Goal: Task Accomplishment & Management: Use online tool/utility

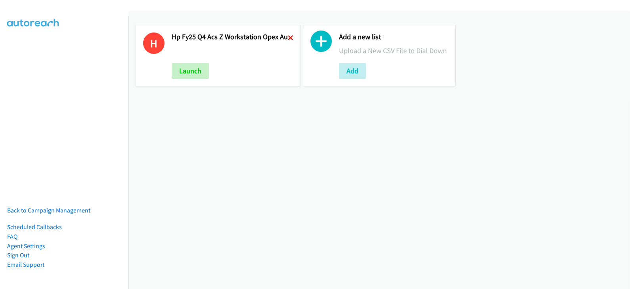
click at [288, 36] on icon at bounding box center [291, 39] width 6 height 6
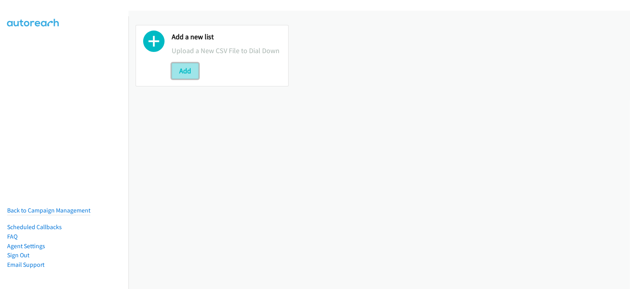
click at [197, 69] on button "Add" at bounding box center [185, 71] width 27 height 16
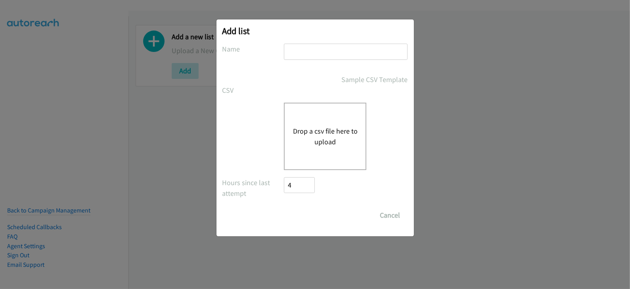
click at [292, 52] on input "text" at bounding box center [346, 52] width 124 height 16
type input "HP FY25 Q4 ACS Z Workstation Opex - AU"
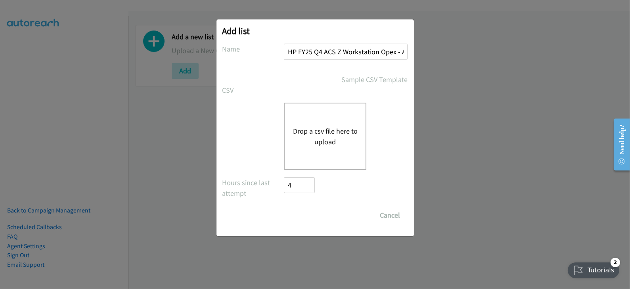
click at [320, 146] on button "Drop a csv file here to upload" at bounding box center [325, 136] width 65 height 21
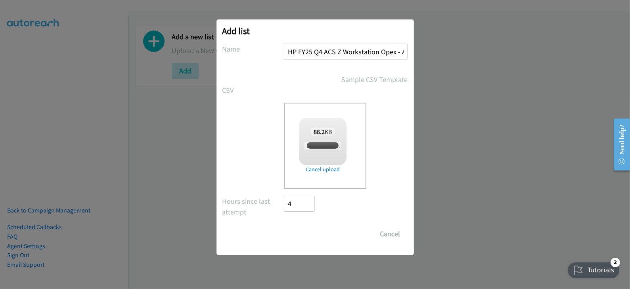
checkbox input "true"
click at [311, 233] on input "Save List" at bounding box center [305, 234] width 42 height 16
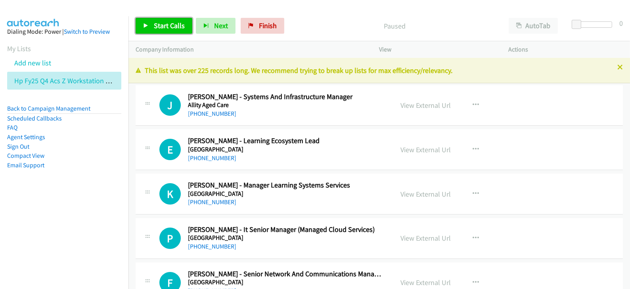
click at [171, 28] on span "Start Calls" at bounding box center [169, 25] width 31 height 9
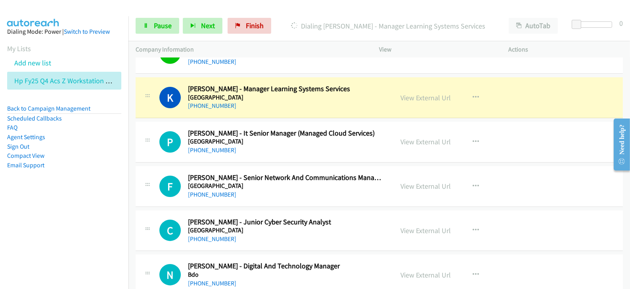
scroll to position [99, 0]
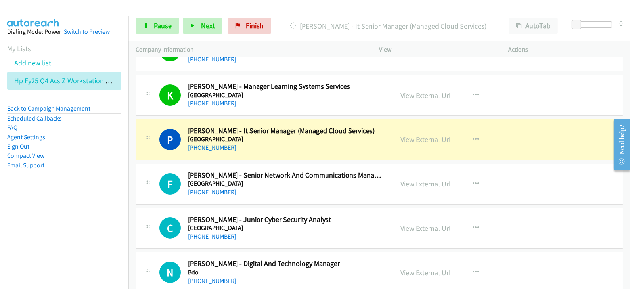
click at [290, 157] on div "P Callback Scheduled [PERSON_NAME] - It Senior Manager (Managed Cloud Services)…" at bounding box center [380, 139] width 488 height 41
click at [428, 140] on link "View External Url" at bounding box center [426, 139] width 50 height 9
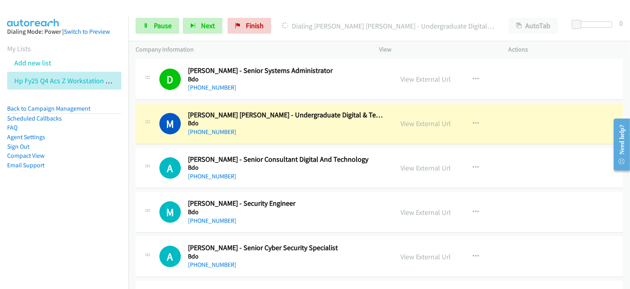
scroll to position [396, 0]
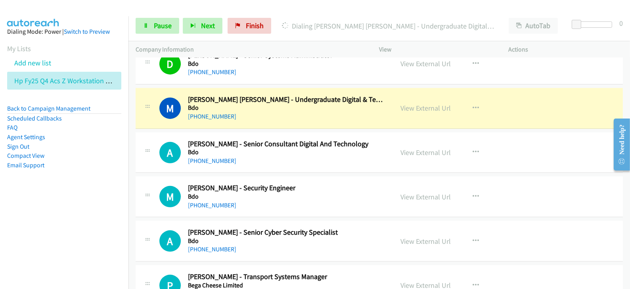
click at [377, 108] on h5 "Bdo" at bounding box center [285, 108] width 195 height 8
drag, startPoint x: 426, startPoint y: 110, endPoint x: 358, endPoint y: 287, distance: 189.5
drag, startPoint x: 347, startPoint y: 111, endPoint x: 443, endPoint y: 111, distance: 96.0
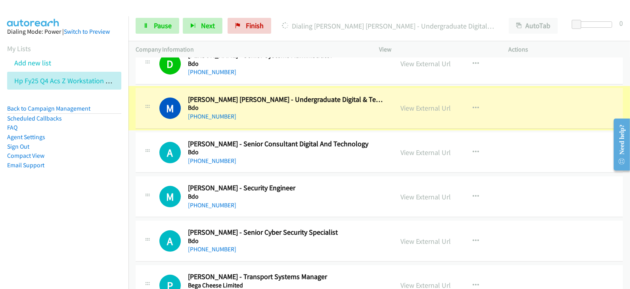
click at [431, 111] on div "View External Url" at bounding box center [426, 108] width 50 height 11
click at [430, 108] on link "View External Url" at bounding box center [426, 108] width 50 height 9
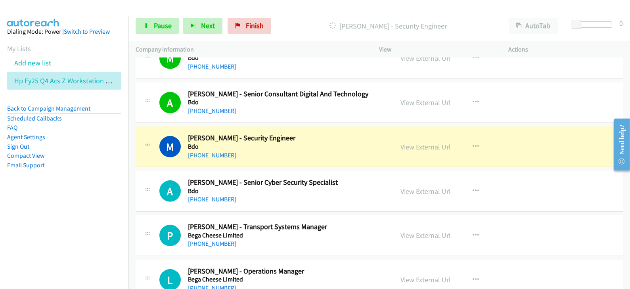
scroll to position [496, 0]
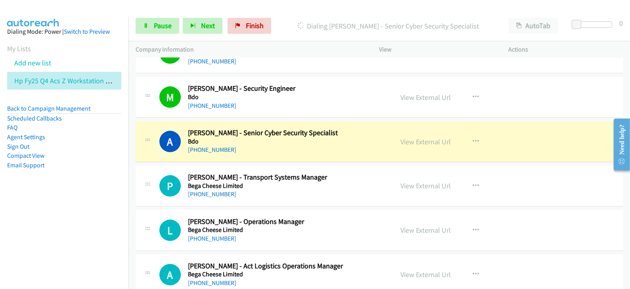
click at [540, 92] on div "M Callback Scheduled [PERSON_NAME] - Security Engineer Bdo [GEOGRAPHIC_DATA]/[G…" at bounding box center [380, 97] width 488 height 41
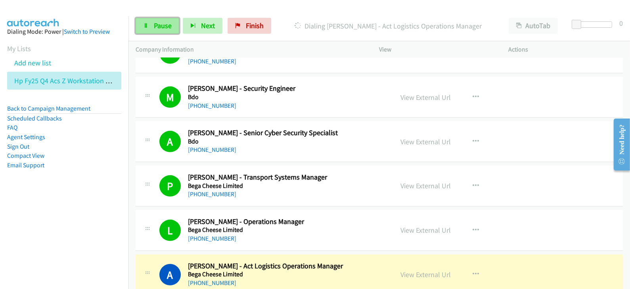
click at [165, 24] on span "Pause" at bounding box center [163, 25] width 18 height 9
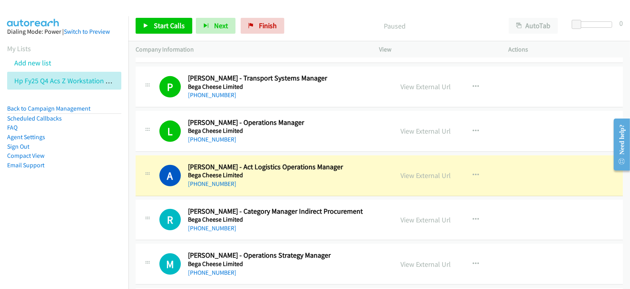
scroll to position [644, 0]
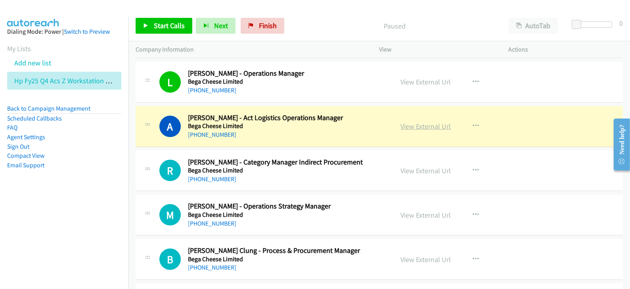
click at [431, 123] on link "View External Url" at bounding box center [426, 126] width 50 height 9
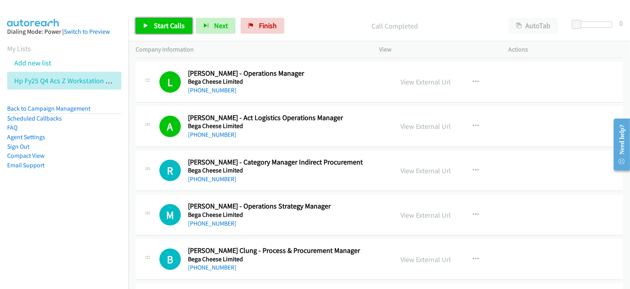
click at [176, 31] on link "Start Calls" at bounding box center [164, 26] width 57 height 16
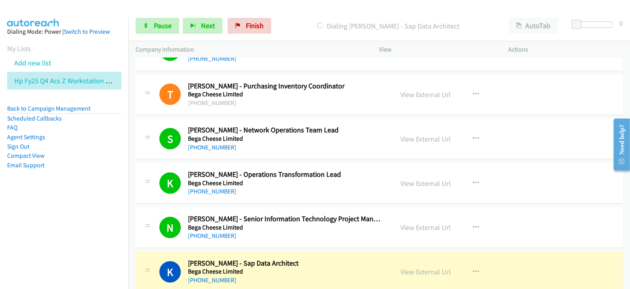
scroll to position [1042, 0]
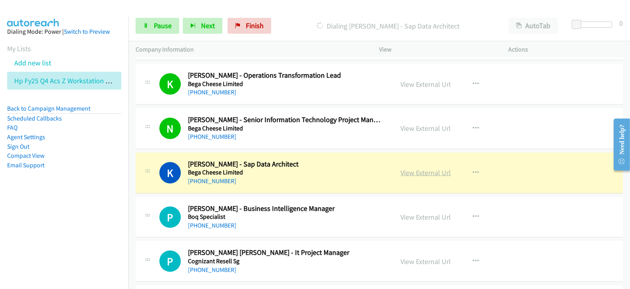
click at [419, 171] on link "View External Url" at bounding box center [426, 172] width 50 height 9
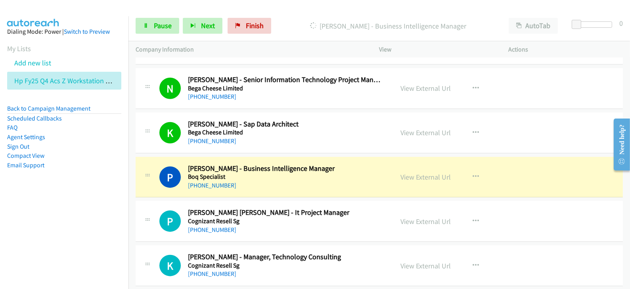
scroll to position [1091, 0]
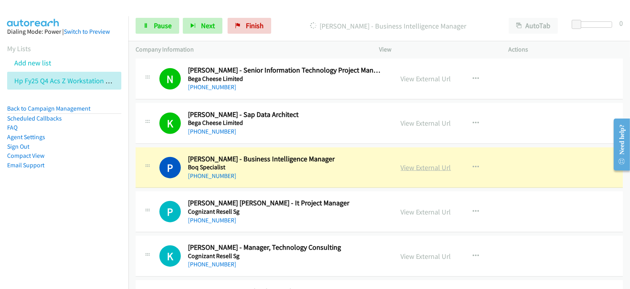
click at [417, 168] on link "View External Url" at bounding box center [426, 167] width 50 height 9
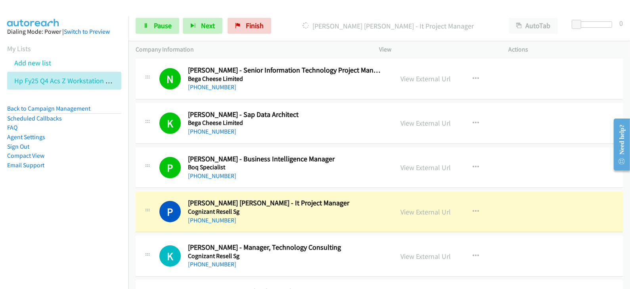
scroll to position [1141, 0]
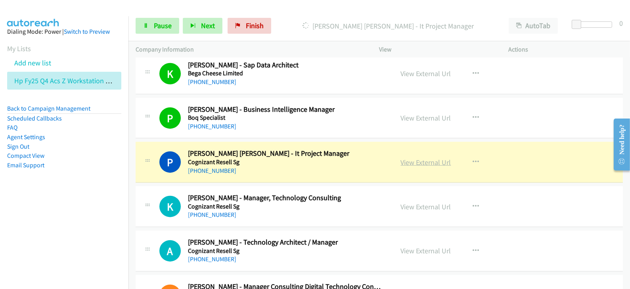
click at [421, 160] on link "View External Url" at bounding box center [426, 162] width 50 height 9
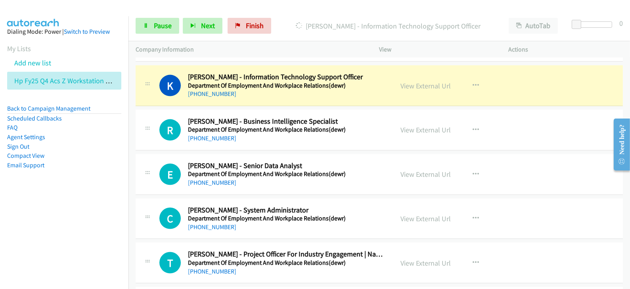
scroll to position [1537, 0]
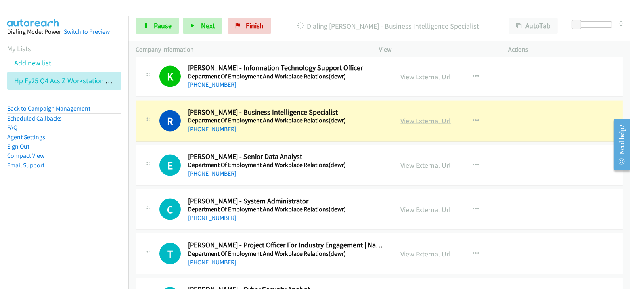
click at [421, 120] on link "View External Url" at bounding box center [426, 120] width 50 height 9
click at [167, 24] on span "Pause" at bounding box center [163, 25] width 18 height 9
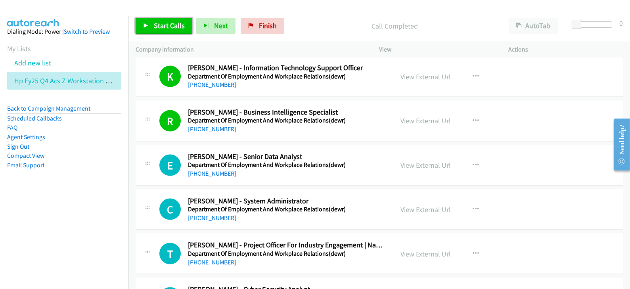
click at [150, 32] on link "Start Calls" at bounding box center [164, 26] width 57 height 16
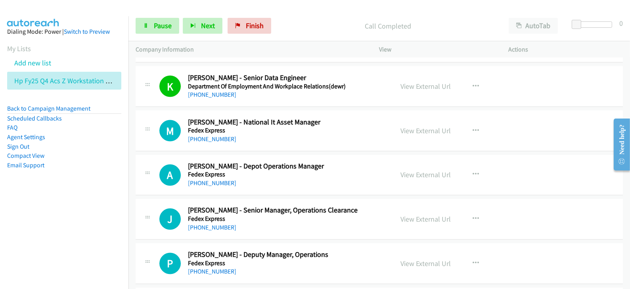
scroll to position [1835, 0]
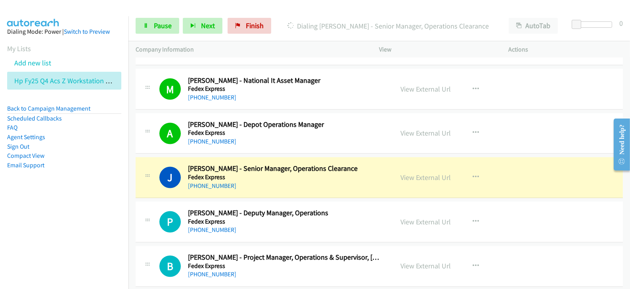
click at [62, 219] on nav "Dialing Mode: Power | Switch to Preview My Lists Add new list Hp Fy25 Q4 Acs Z …" at bounding box center [64, 160] width 129 height 289
click at [169, 24] on span "Pause" at bounding box center [163, 25] width 18 height 9
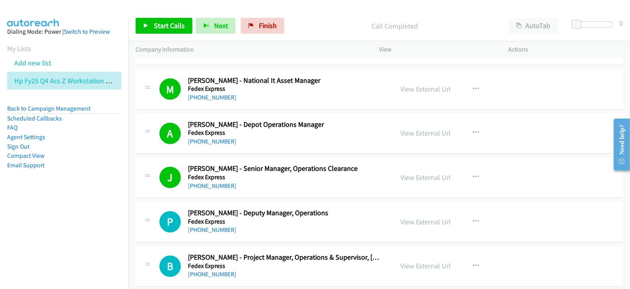
drag, startPoint x: 71, startPoint y: 47, endPoint x: 91, endPoint y: 25, distance: 29.8
click at [72, 47] on section "My Lists Add new list Hp Fy25 Q4 Acs Z Workstation Opex Au" at bounding box center [64, 66] width 114 height 46
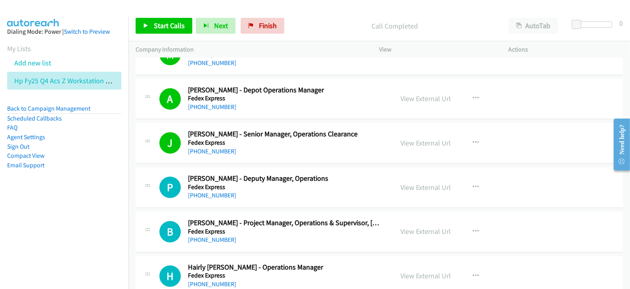
scroll to position [1885, 0]
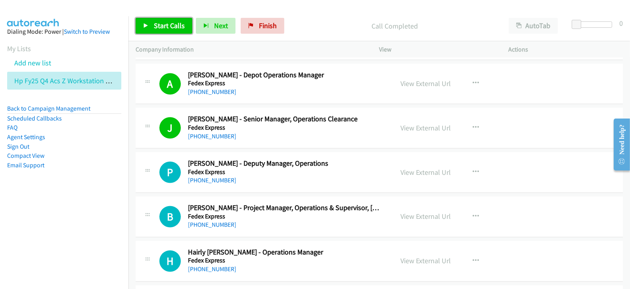
click at [161, 24] on span "Start Calls" at bounding box center [169, 25] width 31 height 9
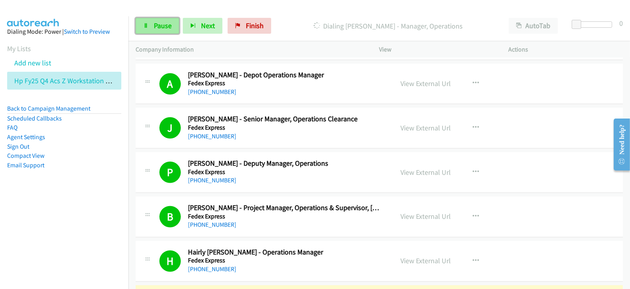
click at [169, 28] on span "Pause" at bounding box center [163, 25] width 18 height 9
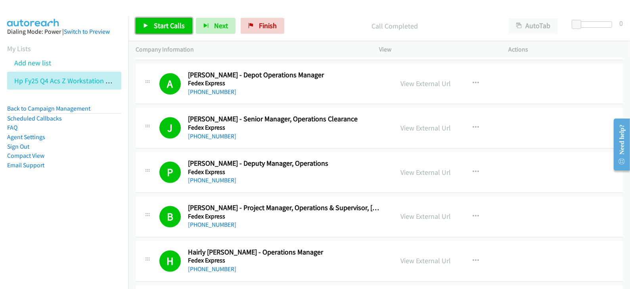
click at [161, 30] on link "Start Calls" at bounding box center [164, 26] width 57 height 16
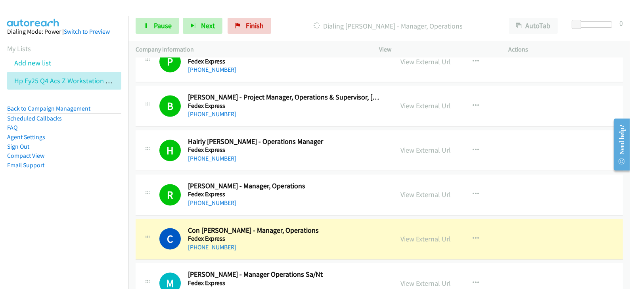
scroll to position [2083, 0]
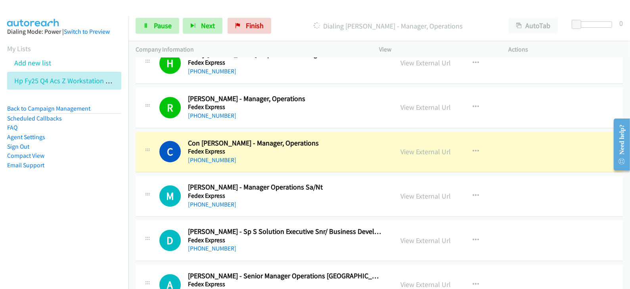
click at [346, 159] on div "[PHONE_NUMBER]" at bounding box center [285, 161] width 195 height 10
click at [423, 148] on link "View External Url" at bounding box center [426, 151] width 50 height 9
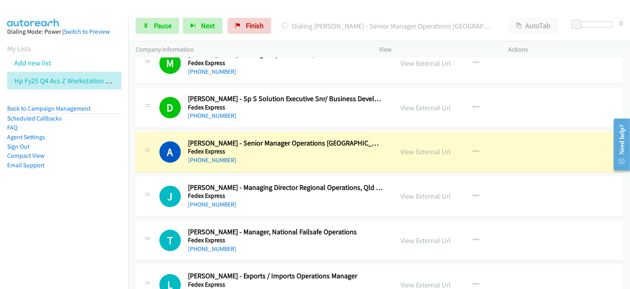
scroll to position [2232, 0]
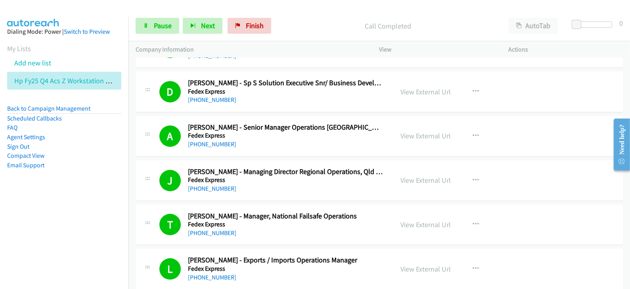
drag, startPoint x: 37, startPoint y: 188, endPoint x: 52, endPoint y: 180, distance: 16.7
click at [38, 188] on aside "Dialing Mode: Power | Switch to Preview My Lists Add new list Hp Fy25 Q4 Acs Z …" at bounding box center [64, 111] width 129 height 190
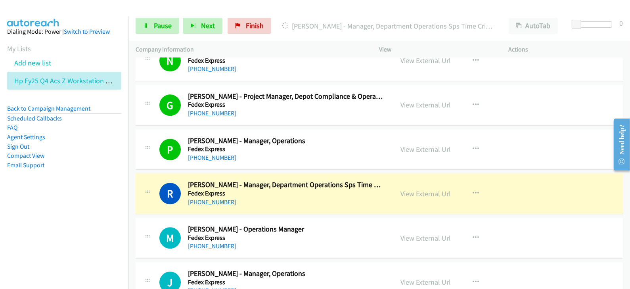
scroll to position [2579, 0]
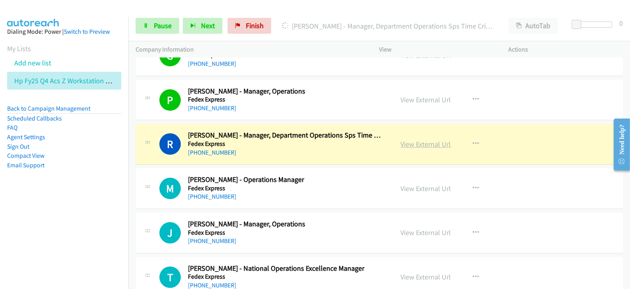
click at [414, 143] on link "View External Url" at bounding box center [426, 144] width 50 height 9
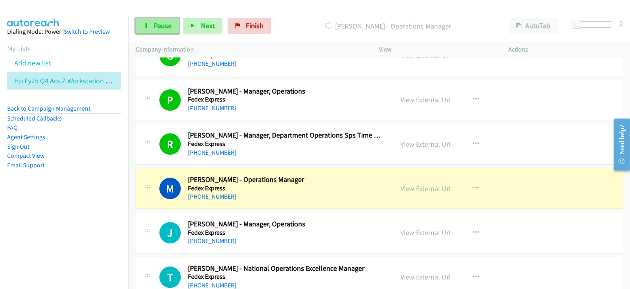
click at [171, 33] on link "Pause" at bounding box center [158, 26] width 44 height 16
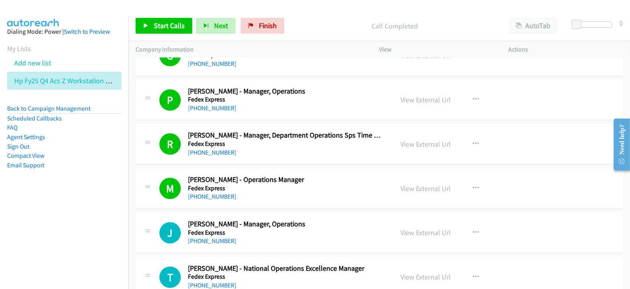
click at [91, 188] on aside "Dialing Mode: Power | Switch to Preview My Lists Add new list Hp Fy25 Q4 Acs Z …" at bounding box center [64, 111] width 129 height 190
click at [173, 28] on span "Start Calls" at bounding box center [169, 25] width 31 height 9
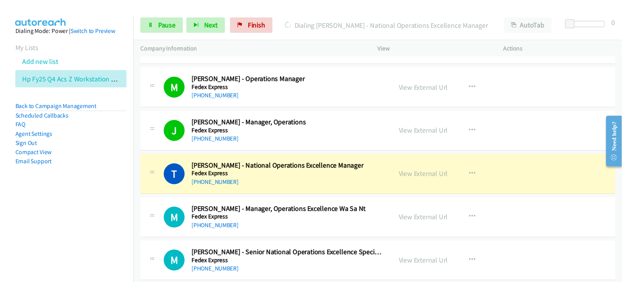
scroll to position [2678, 0]
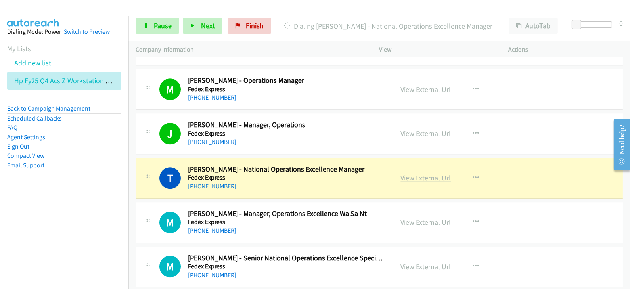
drag, startPoint x: 366, startPoint y: 170, endPoint x: 440, endPoint y: 171, distance: 74.2
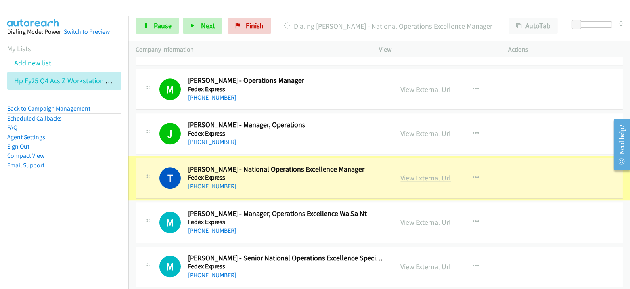
click at [436, 173] on link "View External Url" at bounding box center [426, 177] width 50 height 9
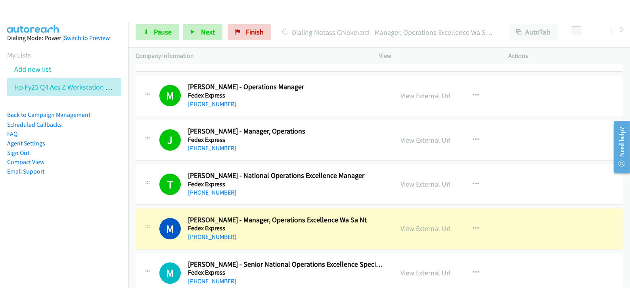
scroll to position [2727, 0]
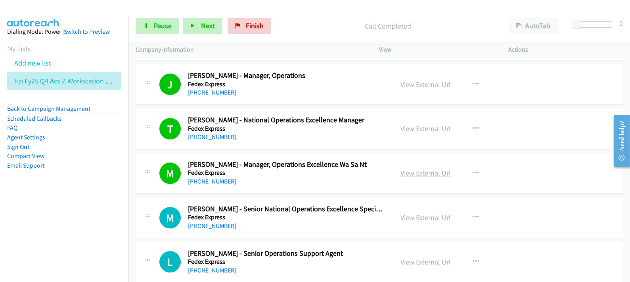
click at [410, 169] on link "View External Url" at bounding box center [426, 172] width 50 height 9
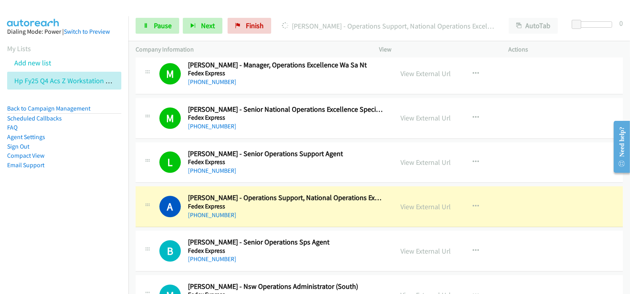
scroll to position [2876, 0]
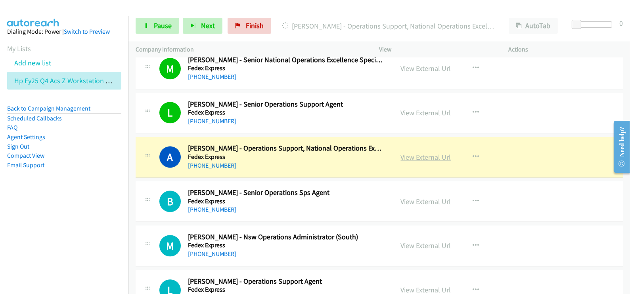
click at [410, 153] on link "View External Url" at bounding box center [426, 157] width 50 height 9
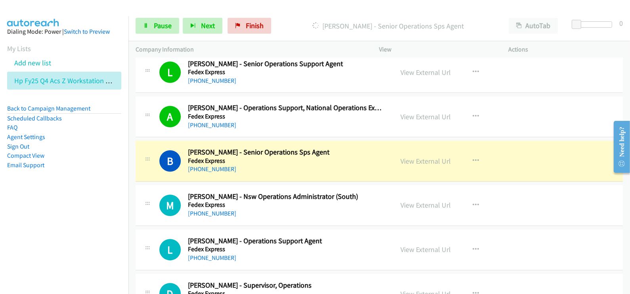
scroll to position [2926, 0]
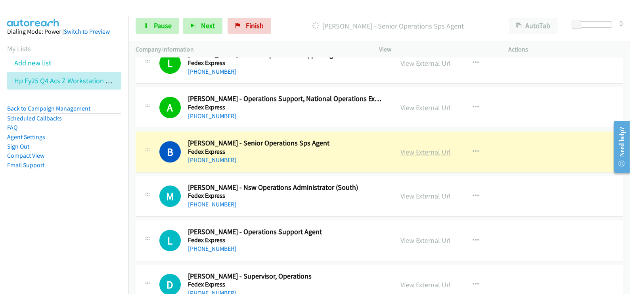
click at [426, 148] on link "View External Url" at bounding box center [426, 152] width 50 height 9
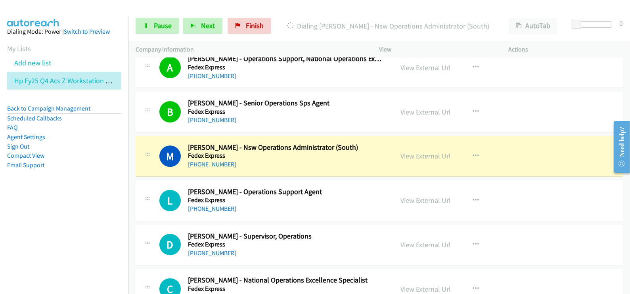
scroll to position [2975, 0]
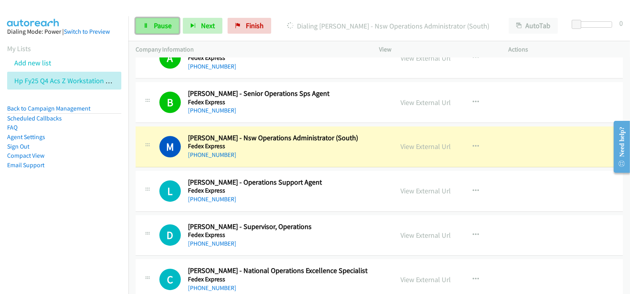
click at [165, 27] on span "Pause" at bounding box center [163, 25] width 18 height 9
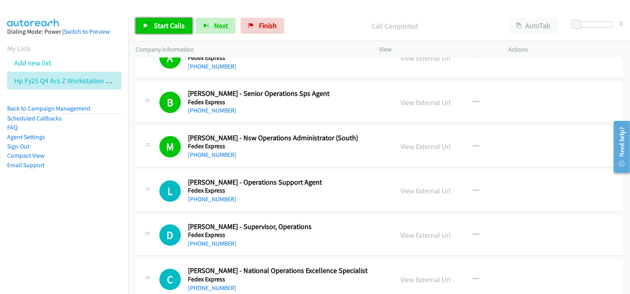
click at [164, 27] on span "Start Calls" at bounding box center [169, 25] width 31 height 9
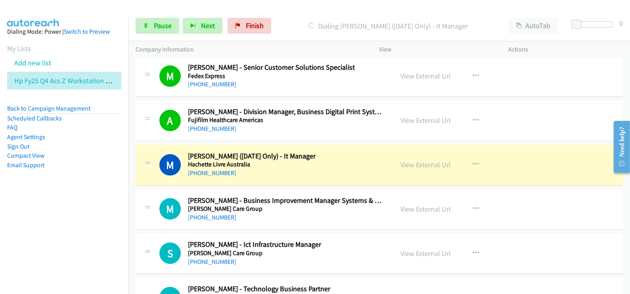
scroll to position [3521, 0]
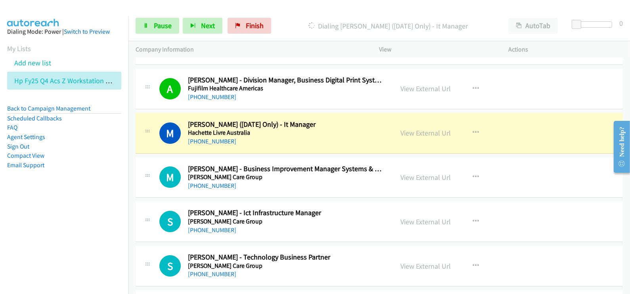
drag, startPoint x: 80, startPoint y: 203, endPoint x: 92, endPoint y: 199, distance: 12.5
click at [80, 203] on aside "Dialing Mode: Power | Switch to Preview My Lists Add new list Hp Fy25 Q4 Acs Z …" at bounding box center [64, 111] width 129 height 190
click at [413, 130] on link "View External Url" at bounding box center [426, 133] width 50 height 9
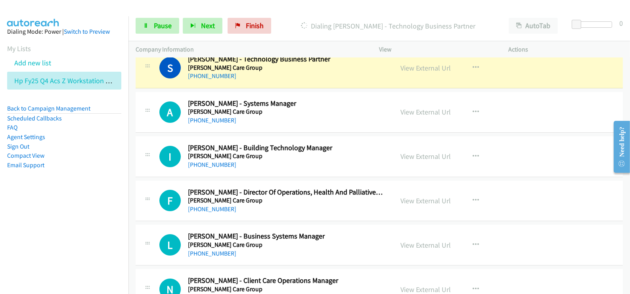
scroll to position [3670, 0]
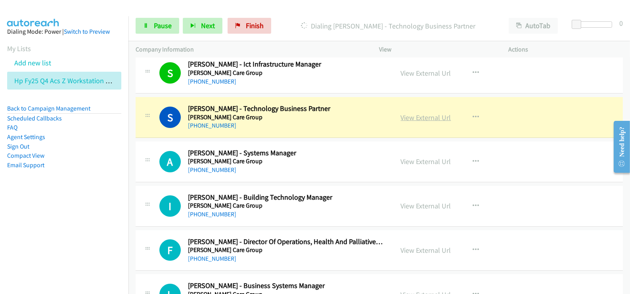
click at [421, 113] on link "View External Url" at bounding box center [426, 117] width 50 height 9
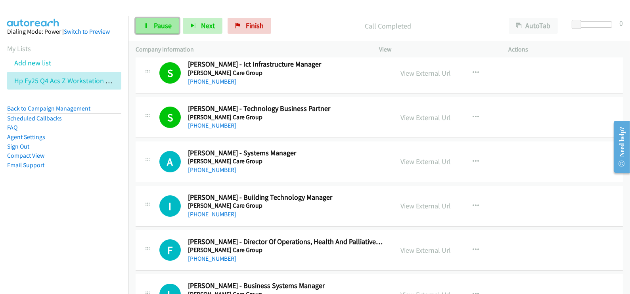
click at [164, 27] on span "Pause" at bounding box center [163, 25] width 18 height 9
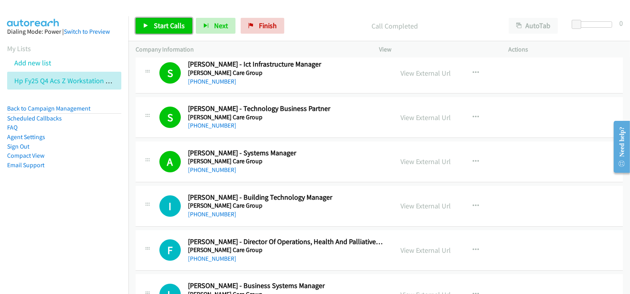
click at [169, 30] on span "Start Calls" at bounding box center [169, 25] width 31 height 9
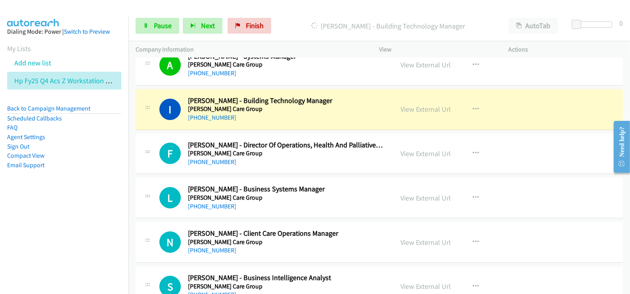
scroll to position [3769, 0]
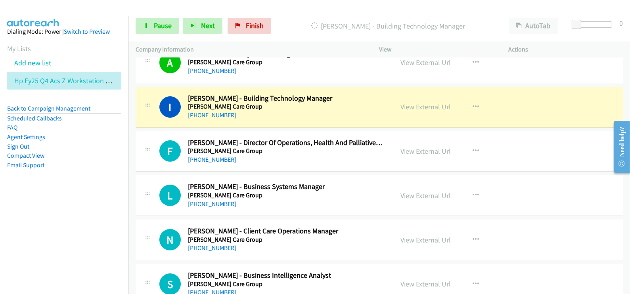
click at [426, 102] on link "View External Url" at bounding box center [426, 106] width 50 height 9
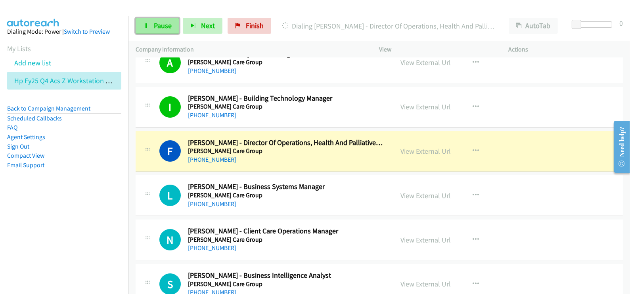
click at [167, 23] on span "Pause" at bounding box center [163, 25] width 18 height 9
